Goal: Task Accomplishment & Management: Manage account settings

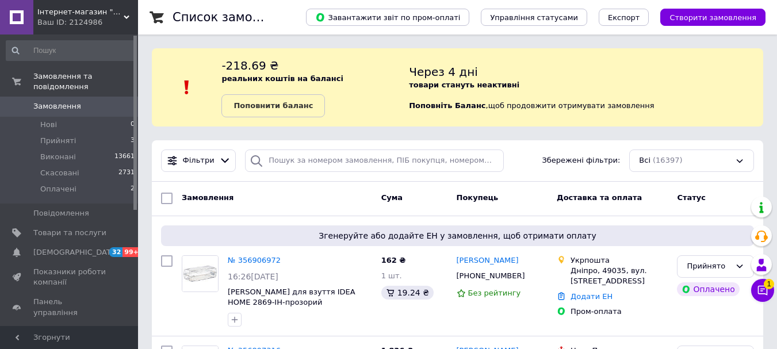
scroll to position [115, 0]
click at [767, 288] on icon at bounding box center [763, 291] width 12 height 12
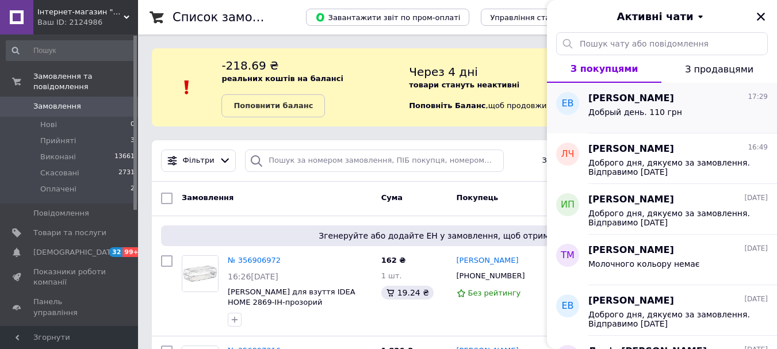
click at [590, 108] on span "Добрый день. 110 грн" at bounding box center [636, 112] width 94 height 9
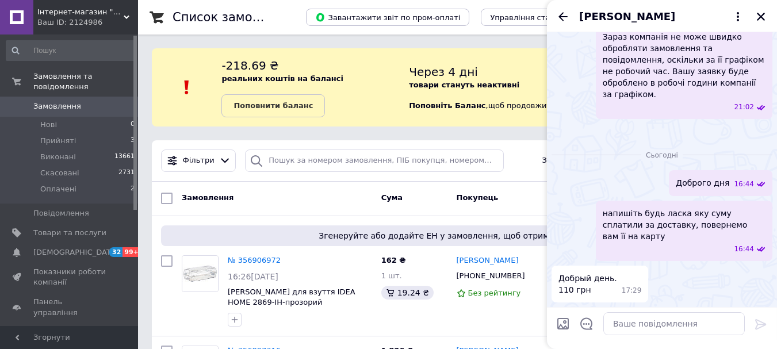
scroll to position [961, 0]
click at [561, 125] on img at bounding box center [556, 129] width 9 height 9
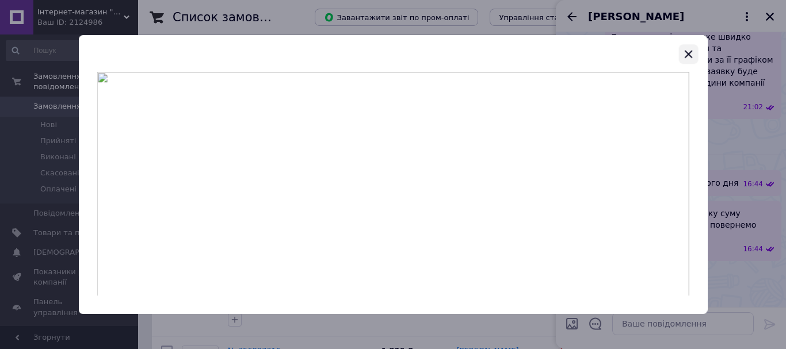
click at [692, 52] on icon "button" at bounding box center [688, 54] width 14 height 14
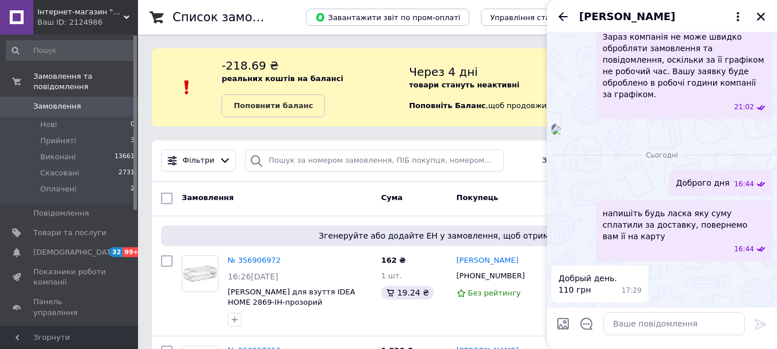
scroll to position [1019, 0]
drag, startPoint x: 763, startPoint y: 16, endPoint x: 729, endPoint y: 4, distance: 35.9
click at [761, 15] on icon "Закрити" at bounding box center [761, 17] width 10 height 10
